Goal: Task Accomplishment & Management: Manage account settings

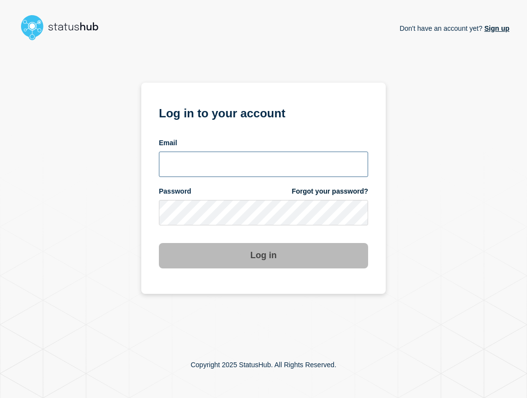
type input "[EMAIL_ADDRESS][PERSON_NAME][DOMAIN_NAME]"
click at [260, 171] on input "[EMAIL_ADDRESS][PERSON_NAME][DOMAIN_NAME]" at bounding box center [263, 163] width 209 height 25
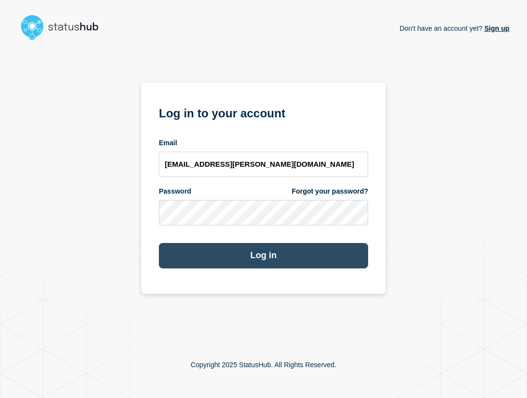
click at [299, 257] on button "Log in" at bounding box center [263, 255] width 209 height 25
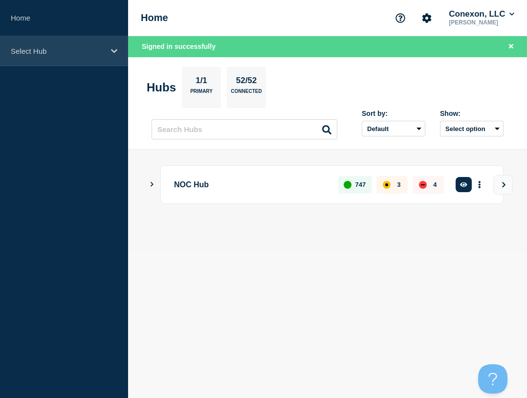
click at [23, 51] on p "Select Hub" at bounding box center [58, 51] width 94 height 8
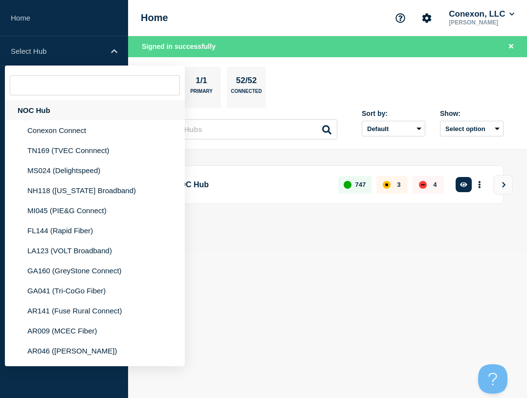
click at [72, 111] on div "NOC Hub" at bounding box center [95, 110] width 180 height 20
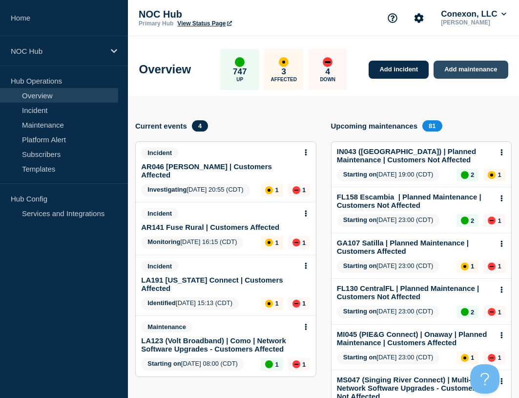
click at [483, 62] on link "Add maintenance" at bounding box center [471, 70] width 74 height 18
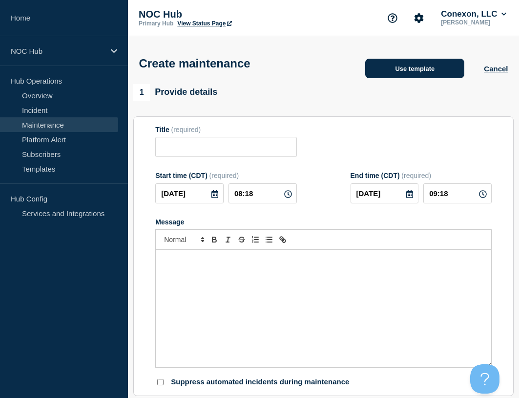
click at [399, 67] on button "Use template" at bounding box center [414, 69] width 99 height 20
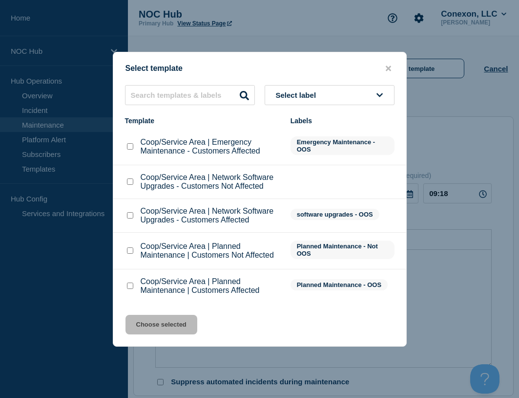
click at [130, 181] on input "Coop/Service Area | Network Software Upgrades - Customers Not Affected checkbox" at bounding box center [130, 181] width 6 height 6
checkbox input "true"
click at [167, 319] on button "Choose selected" at bounding box center [162, 325] width 72 height 20
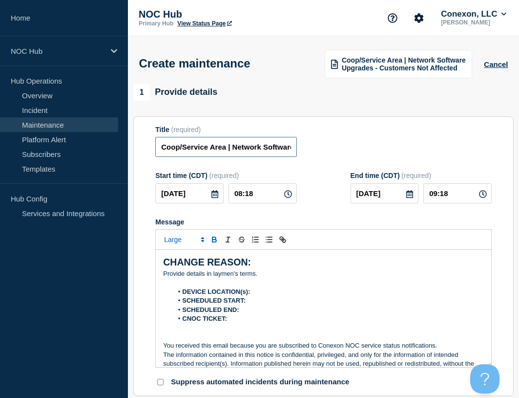
drag, startPoint x: 224, startPoint y: 150, endPoint x: 144, endPoint y: 150, distance: 80.1
click at [144, 150] on section "Title (required) Coop/Service Area | Network Software Upgrades - Customers Not …" at bounding box center [323, 256] width 381 height 280
type input "MS006 Tombigbee | Network Software Upgrades - Customers Not Affected"
click at [203, 193] on input "[DATE]" at bounding box center [189, 193] width 68 height 20
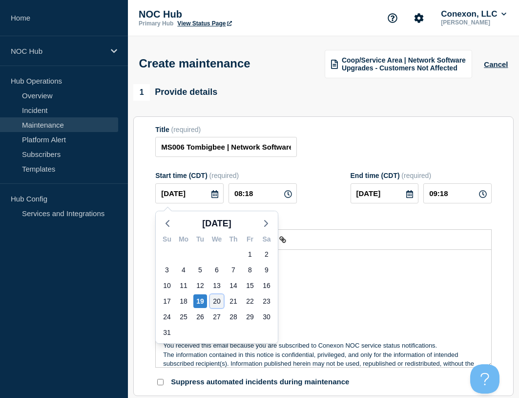
click at [219, 302] on div "20" at bounding box center [217, 301] width 14 height 14
type input "[DATE]"
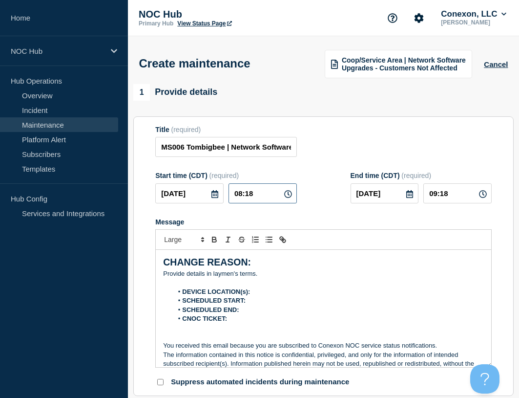
drag, startPoint x: 258, startPoint y: 197, endPoint x: 189, endPoint y: 202, distance: 69.5
click at [189, 202] on div "[DATE] 08:18" at bounding box center [225, 193] width 141 height 20
type input "23:00"
type input "[DATE]"
type input "01:30"
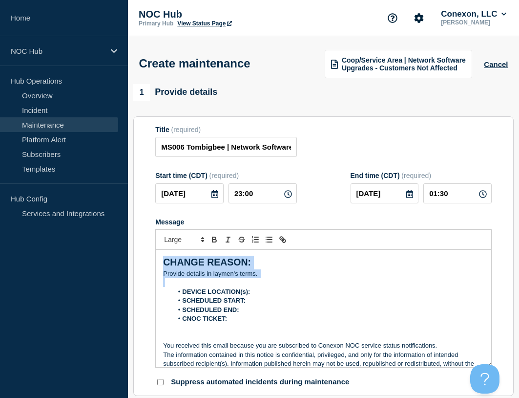
drag, startPoint x: 292, startPoint y: 282, endPoint x: 127, endPoint y: 257, distance: 167.0
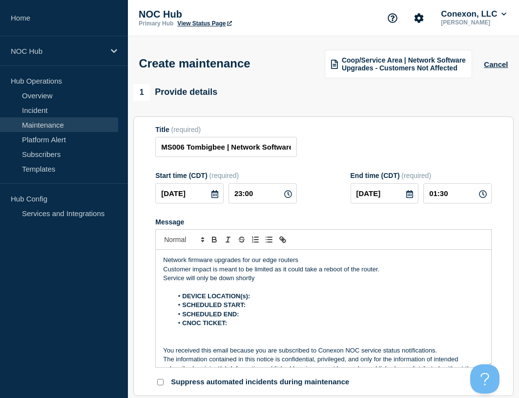
click at [279, 301] on li "DEVICE LOCATION(s):" at bounding box center [328, 296] width 311 height 9
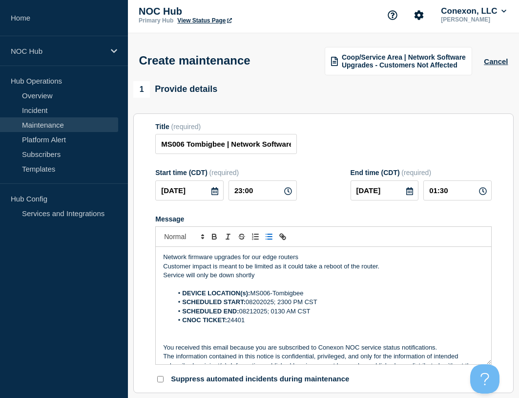
scroll to position [391, 0]
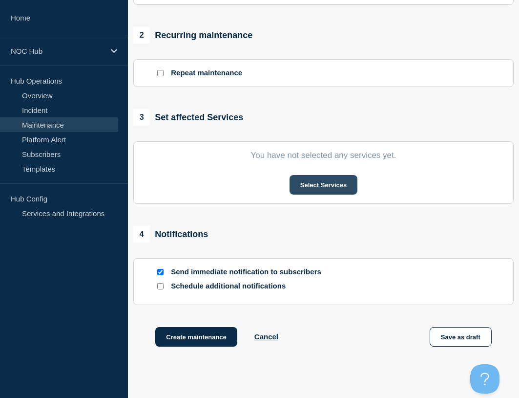
click at [293, 194] on button "Select Services" at bounding box center [324, 185] width 68 height 20
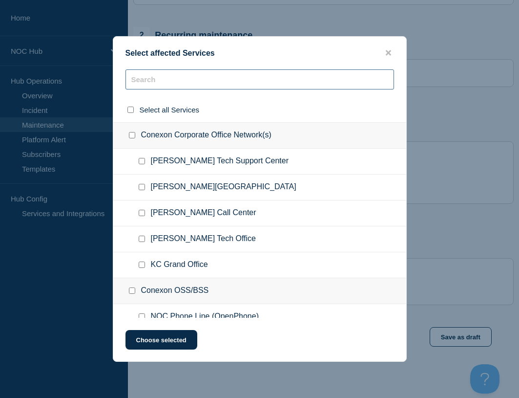
click at [195, 82] on input "text" at bounding box center [260, 79] width 269 height 20
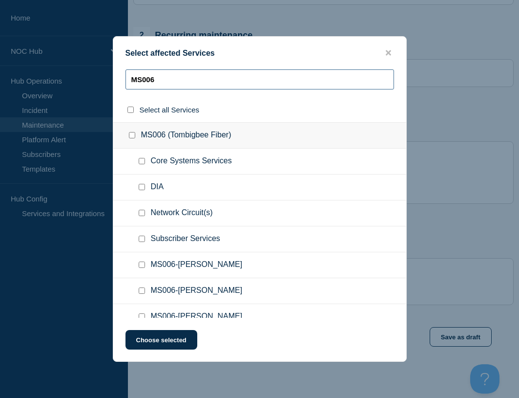
type input "MS006"
click at [143, 163] on input "Core Systems Services checkbox" at bounding box center [142, 161] width 6 height 6
checkbox input "true"
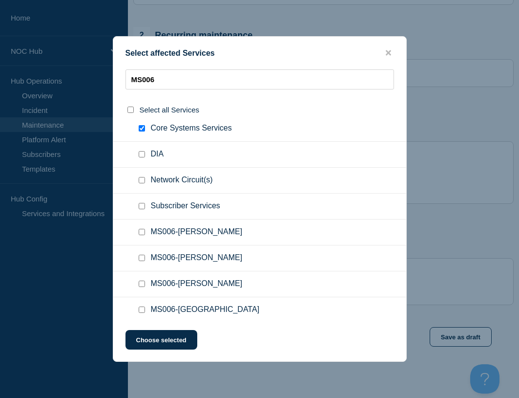
scroll to position [49, 0]
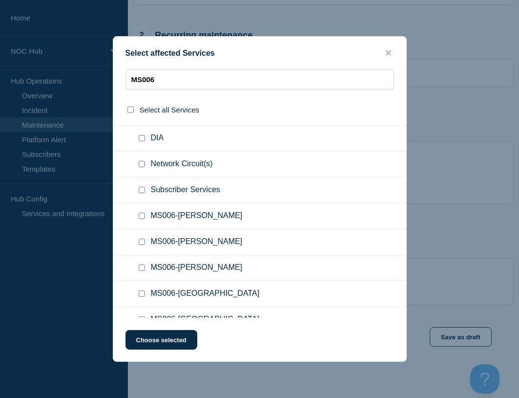
click at [141, 193] on input "Subscriber Services checkbox" at bounding box center [142, 190] width 6 height 6
checkbox input "true"
click at [160, 348] on button "Choose selected" at bounding box center [162, 340] width 72 height 20
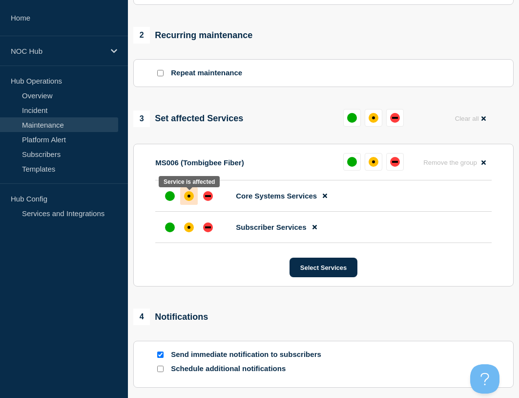
click at [194, 202] on div at bounding box center [189, 196] width 18 height 18
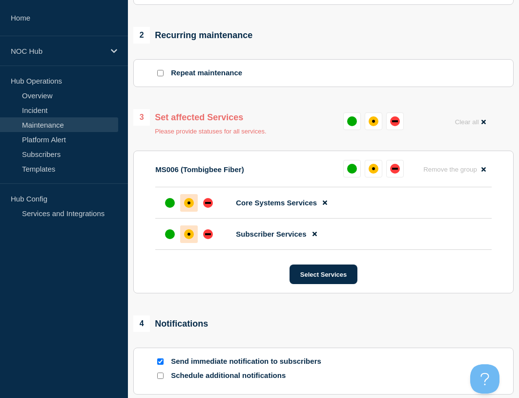
click at [193, 238] on div "affected" at bounding box center [189, 234] width 10 height 10
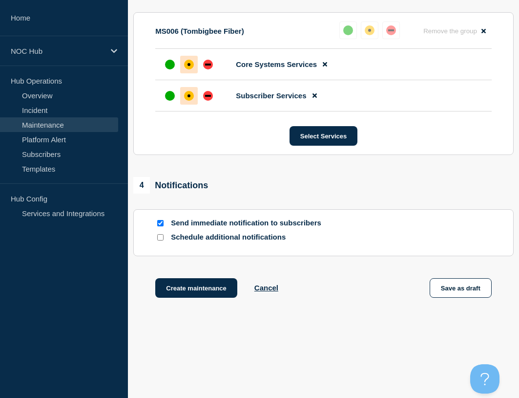
scroll to position [537, 0]
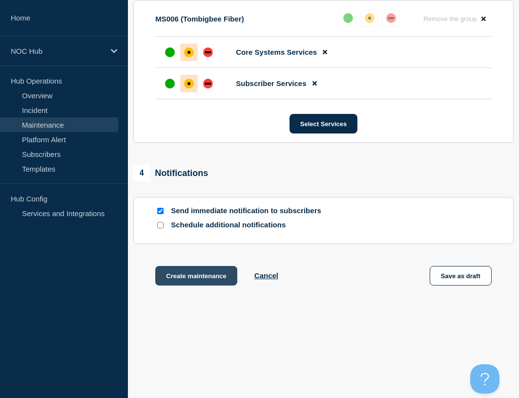
click at [201, 274] on button "Create maintenance" at bounding box center [196, 276] width 82 height 20
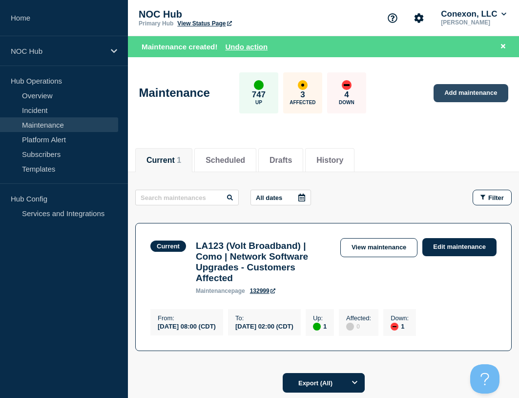
click at [464, 90] on link "Add maintenance" at bounding box center [471, 93] width 74 height 18
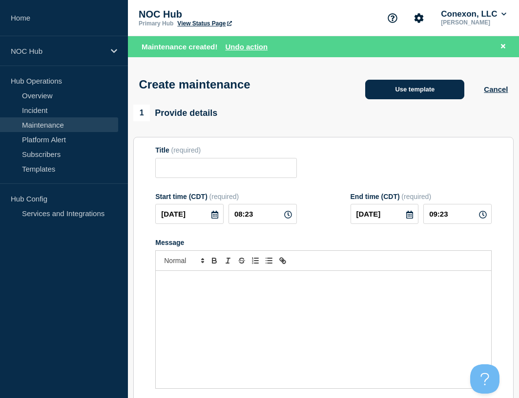
click at [392, 97] on button "Use template" at bounding box center [414, 90] width 99 height 20
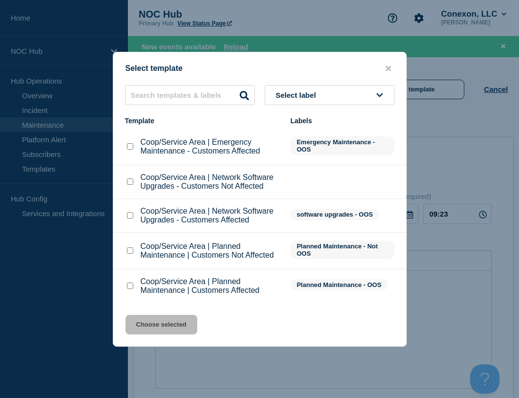
click at [129, 288] on input "Coop/Service Area | Planned Maintenance | Customers Affected checkbox" at bounding box center [130, 285] width 6 height 6
checkbox input "true"
click at [151, 323] on button "Choose selected" at bounding box center [162, 325] width 72 height 20
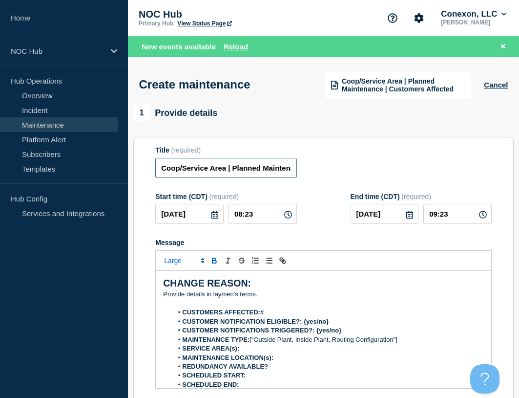
drag, startPoint x: 221, startPoint y: 170, endPoint x: 159, endPoint y: 166, distance: 62.7
click at [161, 167] on input "Coop/Service Area | Planned Maintenance | Customers Affected" at bounding box center [225, 168] width 141 height 20
type input "MI045 PIE&G | Planned Maintenance | Customers Affected"
click at [200, 216] on input "[DATE]" at bounding box center [189, 214] width 68 height 20
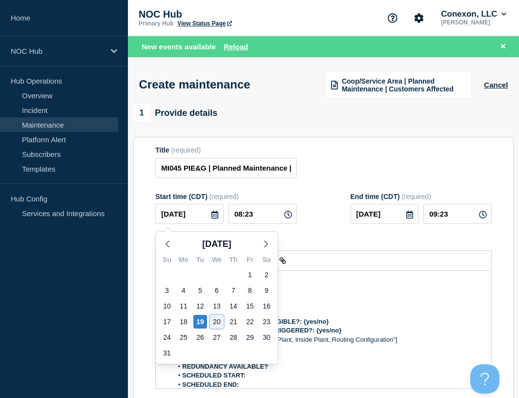
click at [216, 318] on div "20" at bounding box center [217, 322] width 14 height 14
type input "[DATE]"
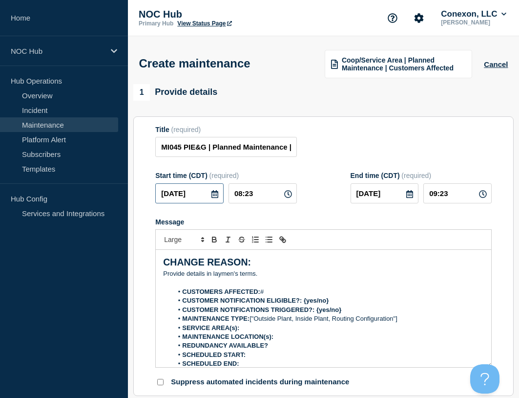
click at [207, 197] on input "[DATE]" at bounding box center [189, 193] width 68 height 20
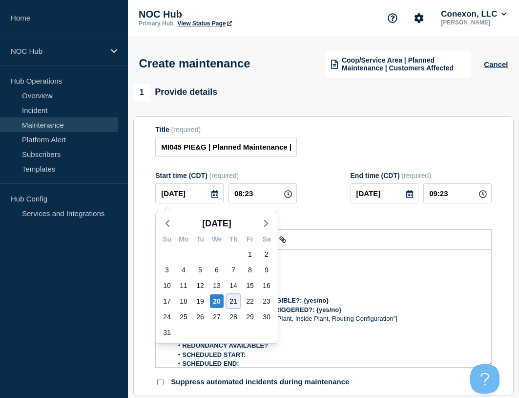
click at [235, 301] on div "21" at bounding box center [234, 301] width 14 height 14
type input "[DATE]"
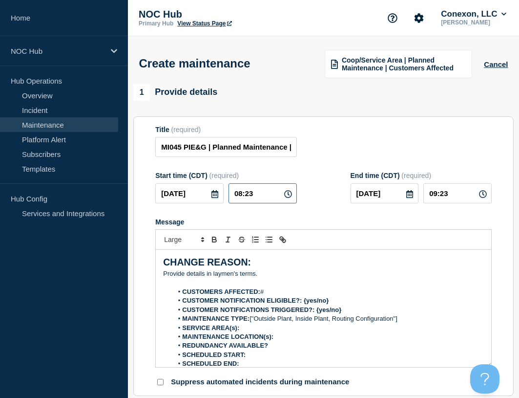
drag, startPoint x: 257, startPoint y: 198, endPoint x: 223, endPoint y: 201, distance: 33.8
click at [223, 201] on div "[DATE] 08:23" at bounding box center [225, 193] width 141 height 20
type input "23:00"
type input "[DATE]"
type input "05:00"
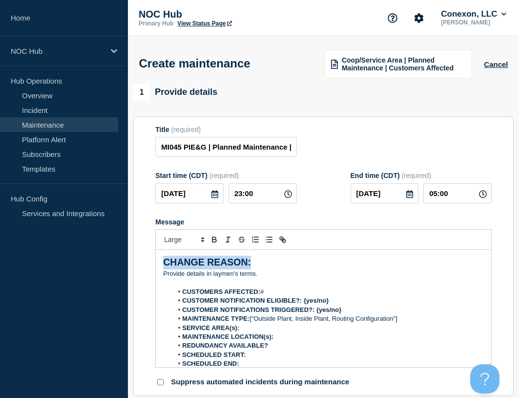
drag, startPoint x: 282, startPoint y: 271, endPoint x: 134, endPoint y: 255, distance: 149.4
click at [285, 277] on p "﻿Provide details in laymen's terms." at bounding box center [323, 273] width 321 height 9
drag, startPoint x: 287, startPoint y: 280, endPoint x: 151, endPoint y: 257, distance: 137.9
click at [151, 257] on section "Title (required) MI045 PIE&G | Planned Maintenance | Customers Affected Start t…" at bounding box center [323, 256] width 381 height 280
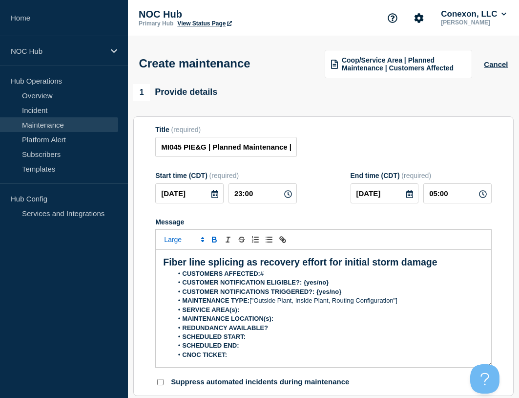
click at [310, 265] on strong "Fiber line splicing as recovery effort for initial storm damage" at bounding box center [300, 262] width 274 height 11
click at [311, 265] on strong "Fiber line splicing as recovery effort for initial storm damage" at bounding box center [300, 262] width 274 height 11
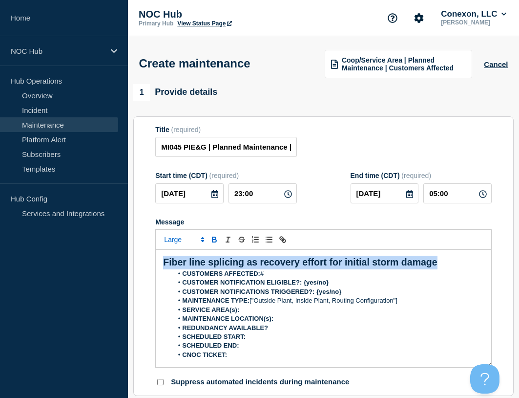
click at [311, 265] on strong "Fiber line splicing as recovery effort for initial storm damage" at bounding box center [300, 262] width 274 height 11
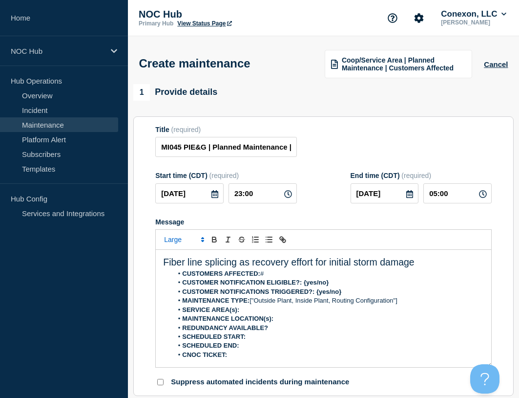
click at [288, 278] on li "CUSTOMERS AFFECTED: #" at bounding box center [328, 273] width 311 height 9
click at [270, 264] on span "Fiber line splicing as recovery effort for initial storm damage" at bounding box center [288, 262] width 251 height 11
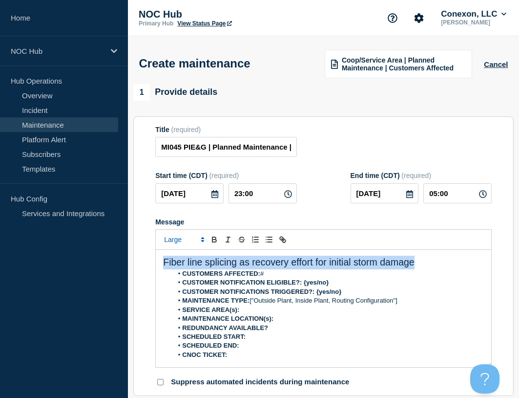
click at [270, 264] on span "Fiber line splicing as recovery effort for initial storm damage" at bounding box center [288, 262] width 251 height 11
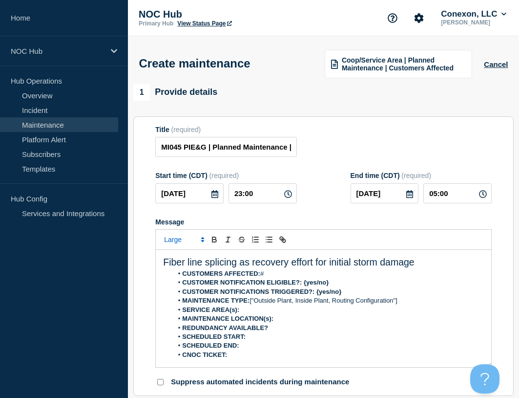
click at [175, 245] on span "Font size" at bounding box center [184, 240] width 48 height 12
click at [181, 264] on span "submenu" at bounding box center [183, 266] width 39 height 13
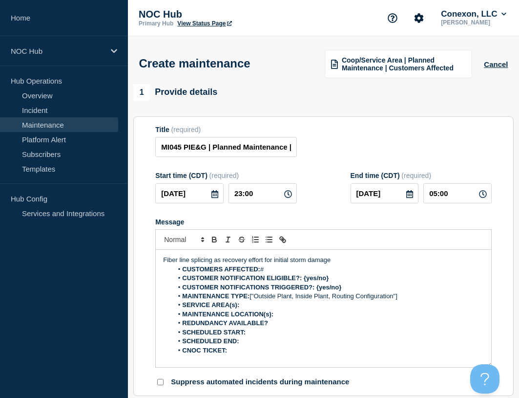
click at [274, 269] on li "CUSTOMERS AFFECTED: #" at bounding box center [328, 269] width 311 height 9
drag, startPoint x: 332, startPoint y: 281, endPoint x: 304, endPoint y: 281, distance: 27.9
click at [304, 281] on li "CUSTOMER NOTIFICATION ELIGIBLE?: {yes/no}" at bounding box center [328, 278] width 311 height 9
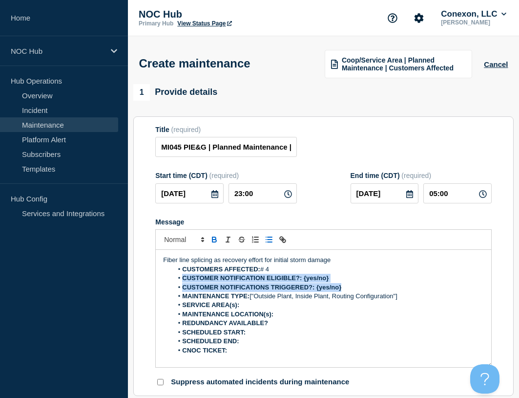
drag, startPoint x: 348, startPoint y: 292, endPoint x: 181, endPoint y: 283, distance: 167.8
click at [181, 283] on ol "CUSTOMERS AFFECTED: # 4 CUSTOMER NOTIFICATION ELIGIBLE?: {yes/no} CUSTOMER NOTI…" at bounding box center [323, 310] width 321 height 90
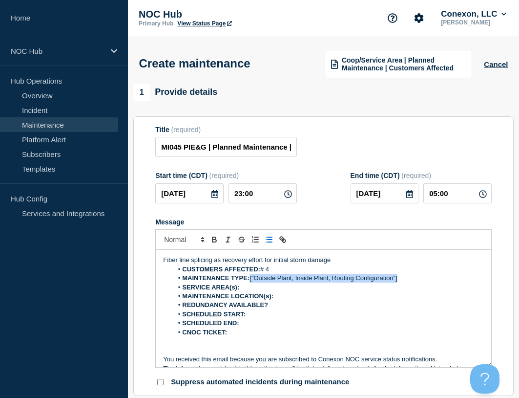
drag, startPoint x: 250, startPoint y: 281, endPoint x: 450, endPoint y: 279, distance: 199.4
click at [440, 282] on li "MAINTENANCE TYPE: ["Outside Plant, Inside Plant, Routing Configuration"]" at bounding box center [328, 278] width 311 height 9
click at [251, 279] on strong "MAINTENANCE TYPE:Outside plant" at bounding box center [236, 277] width 108 height 7
click at [258, 281] on strong "MAINTENANCE TYPE: Outside plant" at bounding box center [237, 277] width 110 height 7
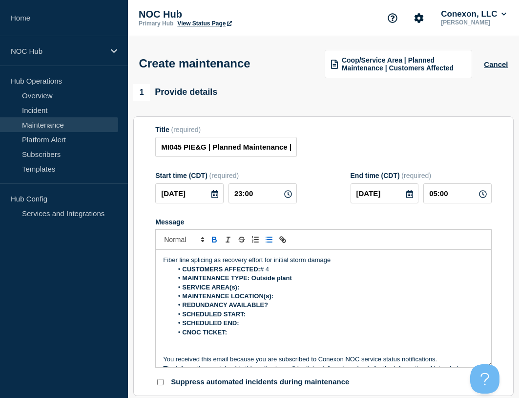
click at [298, 279] on li "MAINTENANCE TYPE: Outside plant" at bounding box center [328, 278] width 311 height 9
drag, startPoint x: 299, startPoint y: 279, endPoint x: 253, endPoint y: 280, distance: 46.4
click at [253, 280] on li "MAINTENANCE TYPE: Outside plant" at bounding box center [328, 278] width 311 height 9
click at [244, 290] on li "SERVICE AREA(s):" at bounding box center [328, 287] width 311 height 9
click at [270, 327] on li "SCHEDULED END:" at bounding box center [328, 323] width 311 height 9
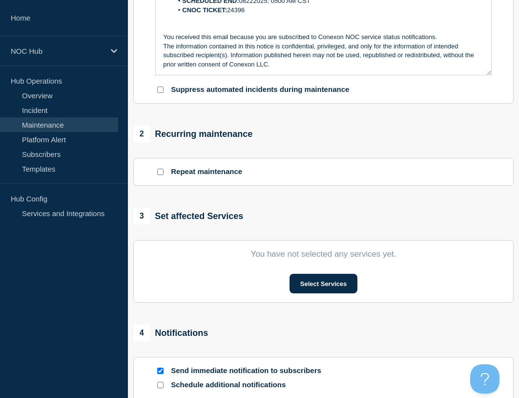
scroll to position [293, 0]
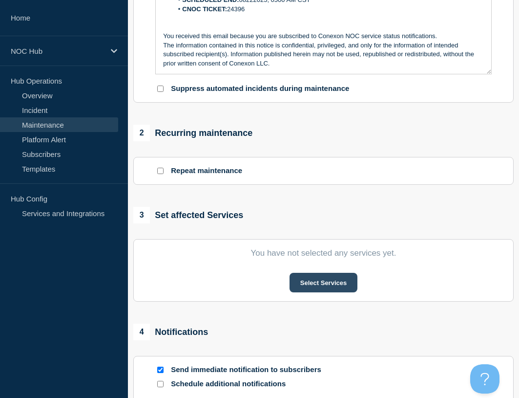
click at [319, 287] on button "Select Services" at bounding box center [324, 283] width 68 height 20
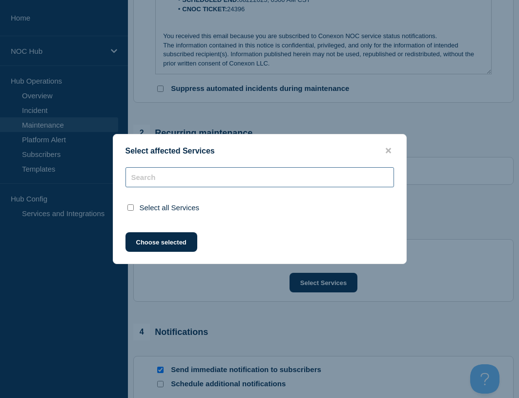
click at [192, 185] on div "Select all Services" at bounding box center [259, 193] width 293 height 53
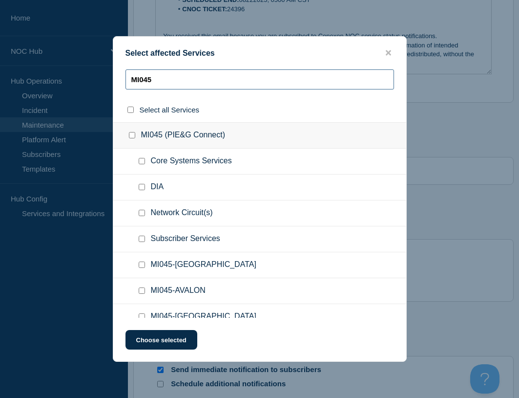
type input "MI045"
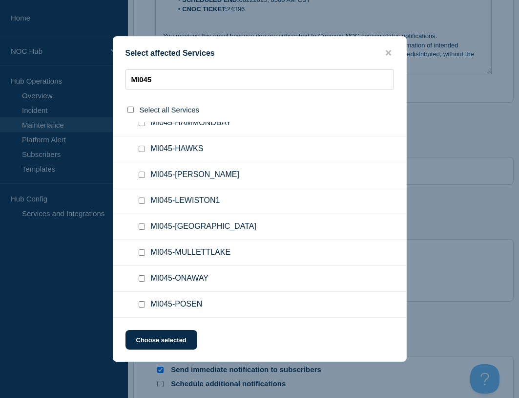
drag, startPoint x: 139, startPoint y: 303, endPoint x: 146, endPoint y: 280, distance: 24.1
click at [139, 303] on input "MI045-POSEN checkbox" at bounding box center [142, 304] width 6 height 6
checkbox input "true"
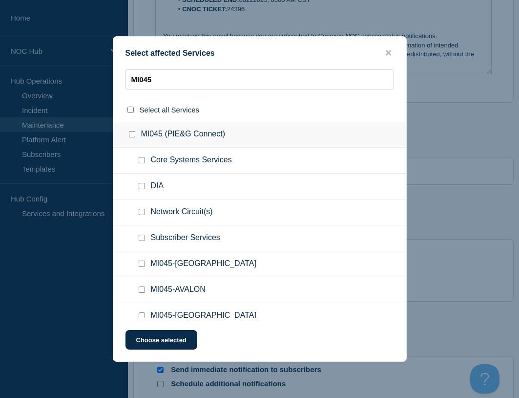
scroll to position [0, 0]
click at [143, 214] on input "Network Circuit(s) checkbox" at bounding box center [142, 213] width 6 height 6
checkbox input "true"
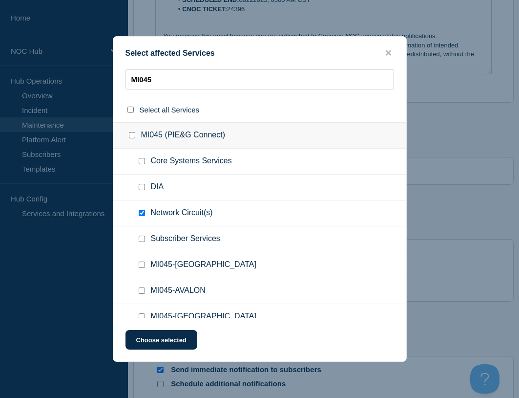
drag, startPoint x: 143, startPoint y: 234, endPoint x: 143, endPoint y: 242, distance: 7.8
click at [143, 252] on ul "Subscriber Services" at bounding box center [259, 265] width 293 height 26
click at [142, 240] on input "Subscriber Services checkbox" at bounding box center [142, 239] width 6 height 6
checkbox input "true"
click at [170, 335] on button "Choose selected" at bounding box center [162, 340] width 72 height 20
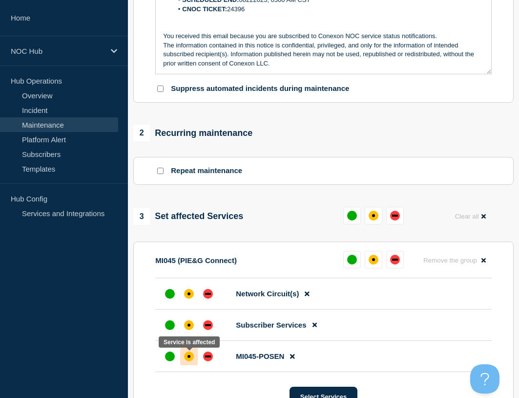
click at [189, 358] on div "affected" at bounding box center [189, 356] width 3 height 3
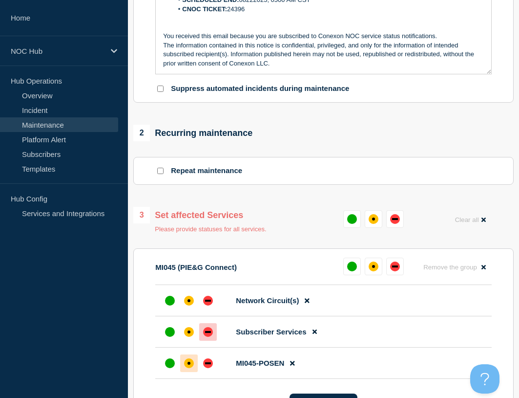
click at [203, 338] on div at bounding box center [208, 332] width 18 height 18
click at [181, 335] on div at bounding box center [189, 332] width 18 height 18
click at [205, 333] on div "down" at bounding box center [208, 332] width 6 height 2
click at [209, 301] on div "down" at bounding box center [208, 301] width 6 height 2
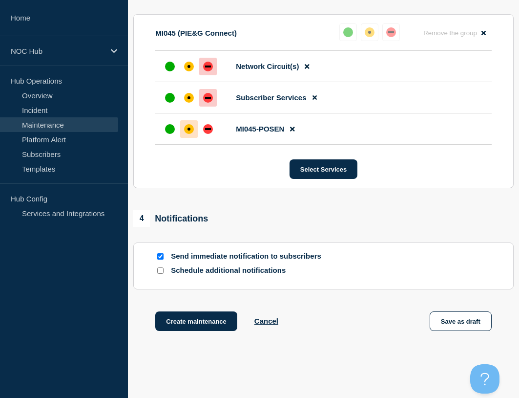
scroll to position [537, 0]
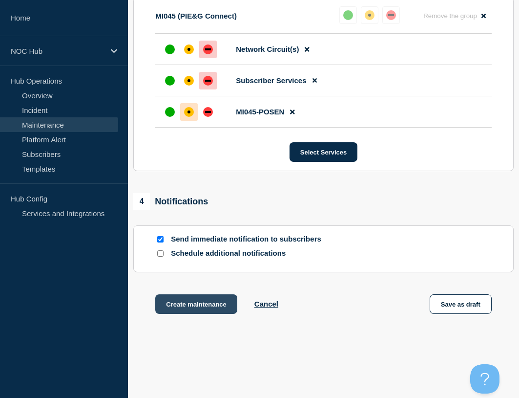
click at [187, 311] on button "Create maintenance" at bounding box center [196, 304] width 82 height 20
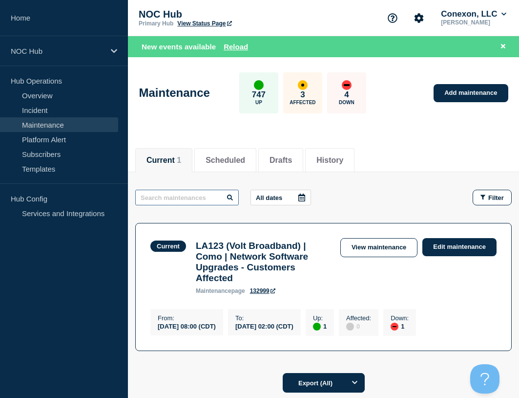
click at [178, 200] on input "text" at bounding box center [187, 198] width 104 height 16
type input "24401"
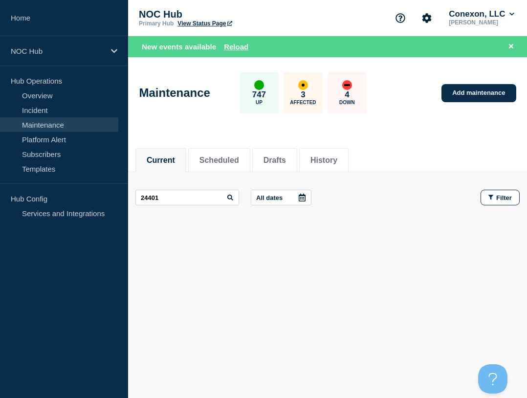
click at [265, 193] on button "All dates" at bounding box center [281, 198] width 61 height 16
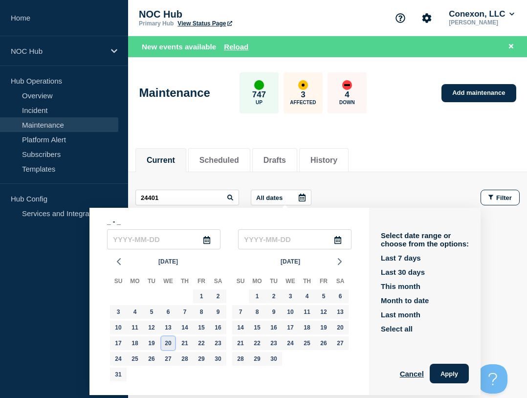
click at [170, 340] on div "20" at bounding box center [168, 343] width 14 height 14
type input "[DATE]"
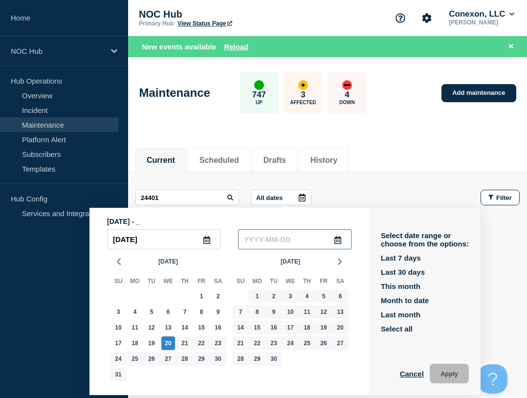
click at [275, 239] on input "text" at bounding box center [294, 239] width 113 height 20
type input "____-__-__"
click at [182, 344] on div "21" at bounding box center [185, 343] width 14 height 14
type input "[DATE]"
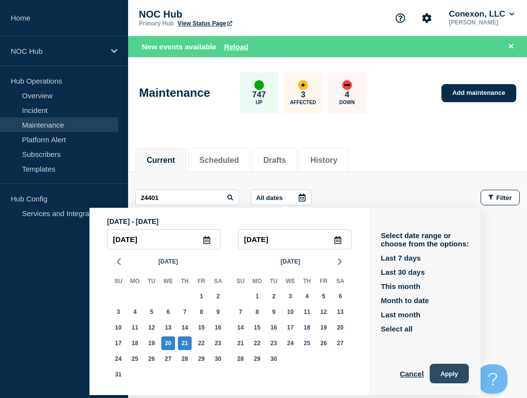
click at [443, 370] on button "Apply" at bounding box center [448, 374] width 39 height 20
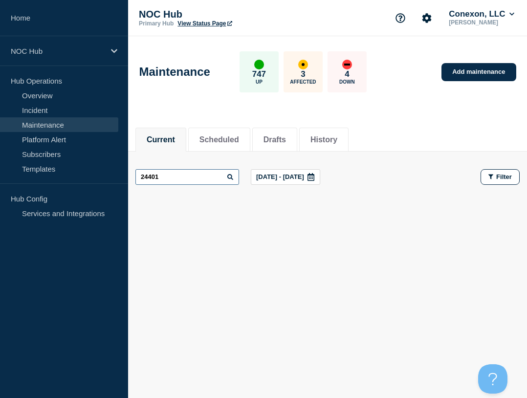
click at [191, 179] on input "24401" at bounding box center [187, 177] width 104 height 16
click at [191, 180] on input "24401" at bounding box center [187, 177] width 104 height 16
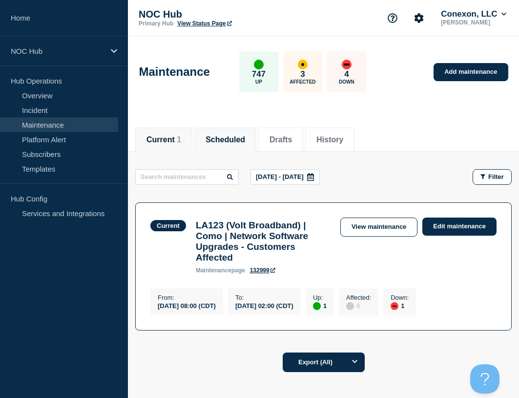
click at [228, 130] on li "Scheduled" at bounding box center [225, 140] width 62 height 24
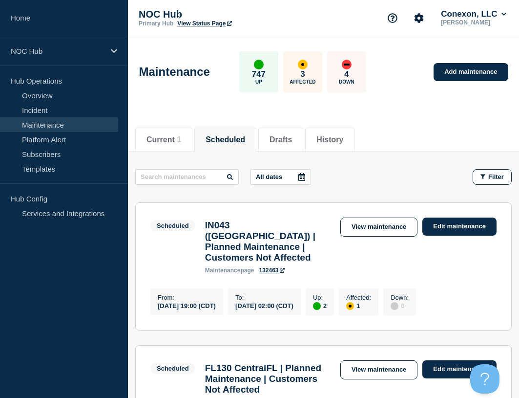
click at [259, 179] on p "All dates" at bounding box center [269, 176] width 26 height 7
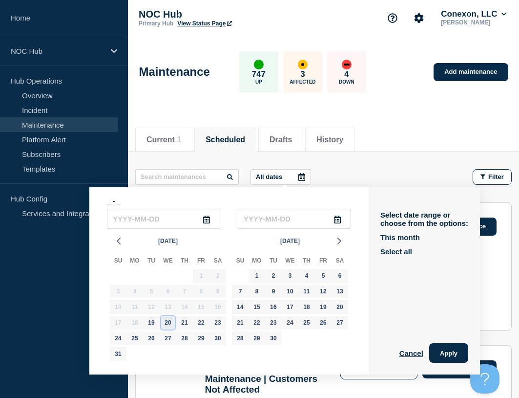
click at [172, 323] on div "20" at bounding box center [168, 323] width 14 height 14
type input "[DATE]"
click at [188, 322] on div "21" at bounding box center [185, 323] width 14 height 14
type input "[DATE]"
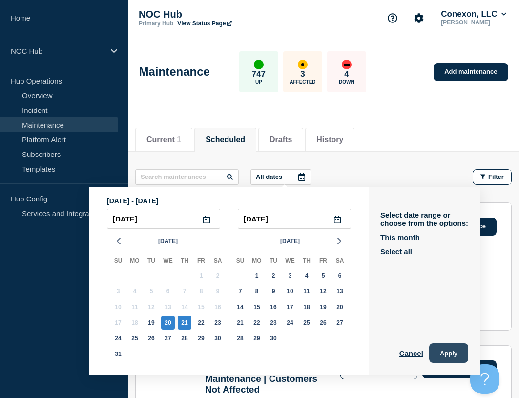
click at [439, 350] on button "Apply" at bounding box center [448, 353] width 39 height 20
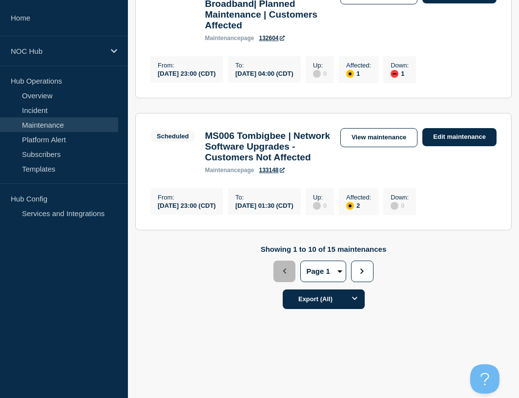
scroll to position [1368, 0]
click at [377, 147] on link "View maintenance" at bounding box center [379, 137] width 77 height 19
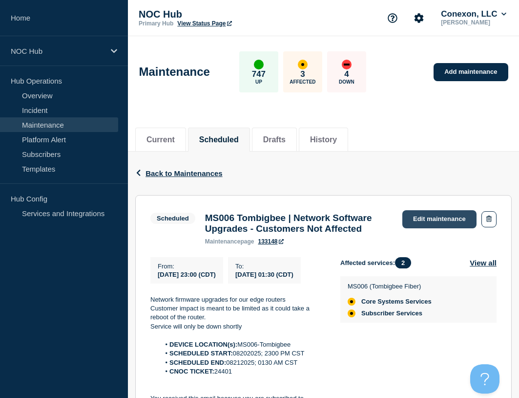
click at [424, 217] on link "Edit maintenance" at bounding box center [440, 219] width 74 height 18
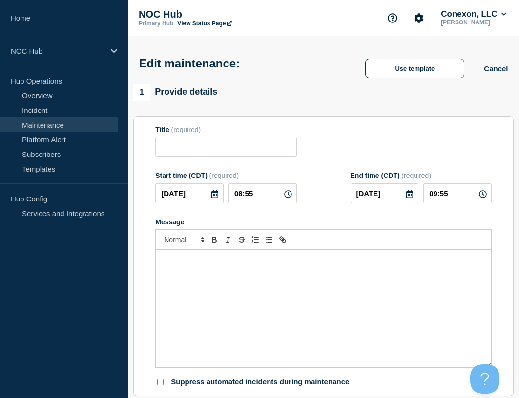
type input "MS006 Tombigbee | Network Software Upgrades - Customers Not Affected"
type input "[DATE]"
type input "23:00"
type input "[DATE]"
type input "01:30"
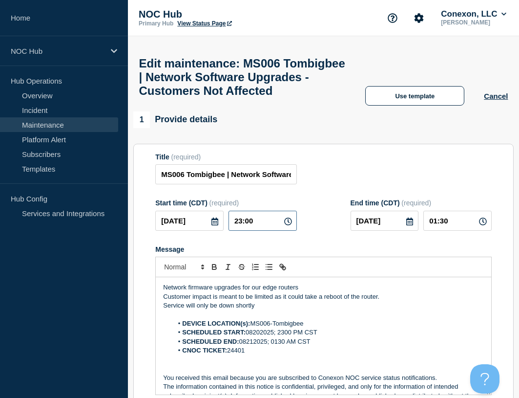
drag, startPoint x: 261, startPoint y: 241, endPoint x: 218, endPoint y: 247, distance: 43.4
click at [218, 231] on div "[DATE] 23:00" at bounding box center [225, 221] width 141 height 20
type input "21:30"
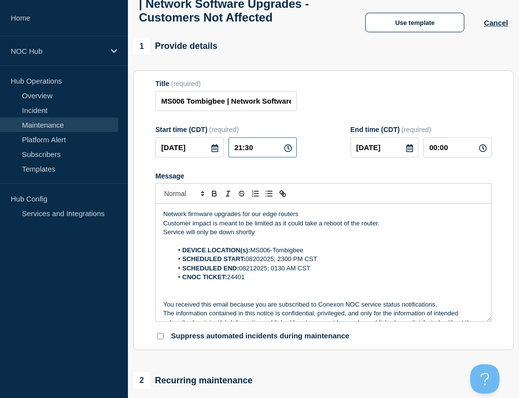
scroll to position [98, 0]
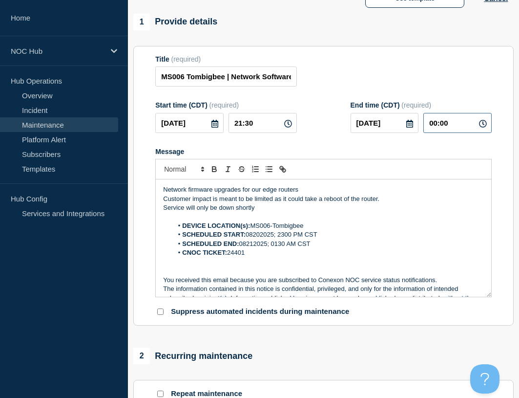
click at [462, 133] on input "00:00" at bounding box center [458, 123] width 68 height 20
drag, startPoint x: 462, startPoint y: 142, endPoint x: 384, endPoint y: 140, distance: 77.7
click at [384, 133] on div "[DATE] 00:00" at bounding box center [421, 123] width 141 height 20
type input "01:30"
click at [285, 239] on li "SCHEDULED START: 08202025; 2300 PM CST" at bounding box center [328, 234] width 311 height 9
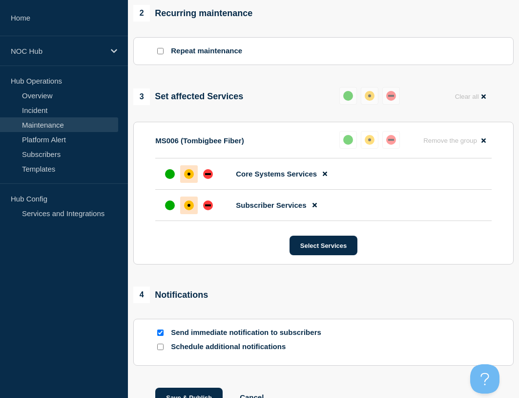
scroll to position [537, 0]
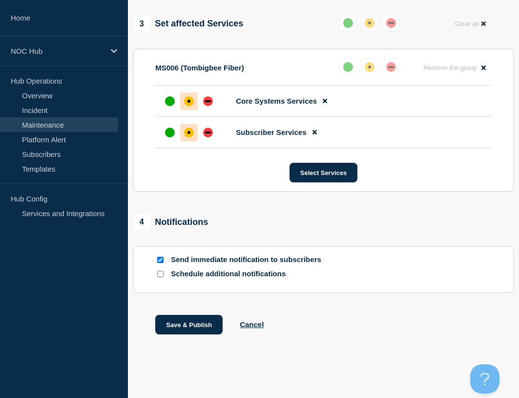
click at [160, 260] on input "Send immediate notification to subscribers" at bounding box center [160, 260] width 6 height 6
checkbox input "false"
click at [174, 321] on button "Save & Publish" at bounding box center [188, 325] width 67 height 20
